Goal: Understand process/instructions: Learn how to perform a task or action

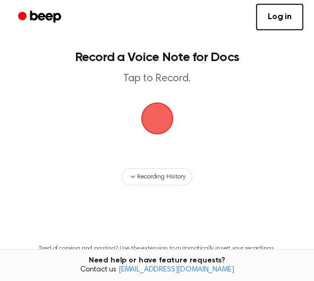
click at [158, 109] on span "button" at bounding box center [157, 119] width 30 height 30
